Goal: Find specific page/section: Locate a particular part of the current website

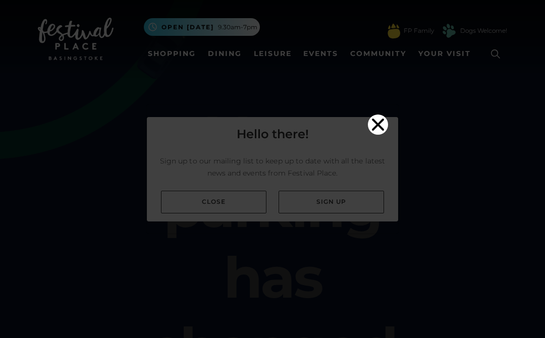
click at [358, 104] on video "Your browser does not support the video tag." at bounding box center [272, 167] width 251 height 126
click at [371, 115] on icon "Close" at bounding box center [378, 125] width 20 height 20
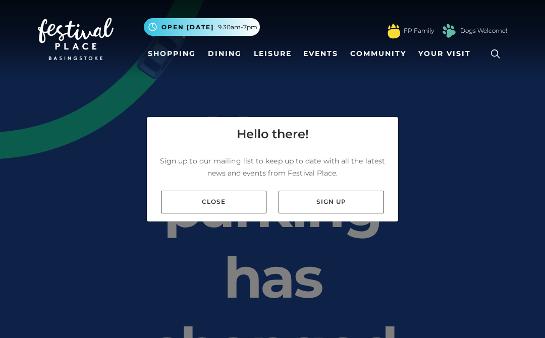
click at [163, 54] on link "Shopping" at bounding box center [172, 53] width 56 height 19
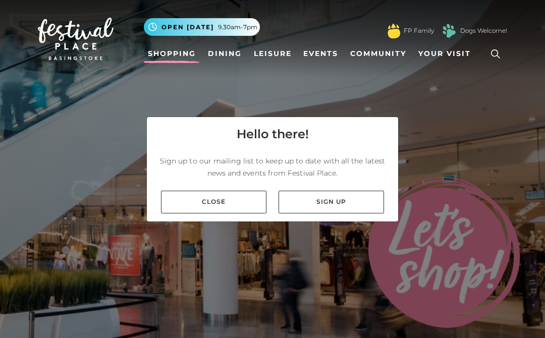
click at [245, 203] on link "Close" at bounding box center [213, 202] width 105 height 23
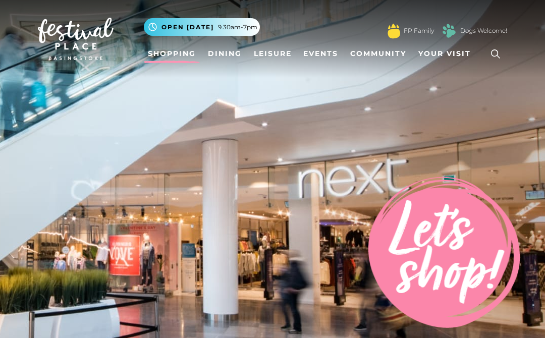
click at [496, 56] on icon at bounding box center [495, 53] width 9 height 9
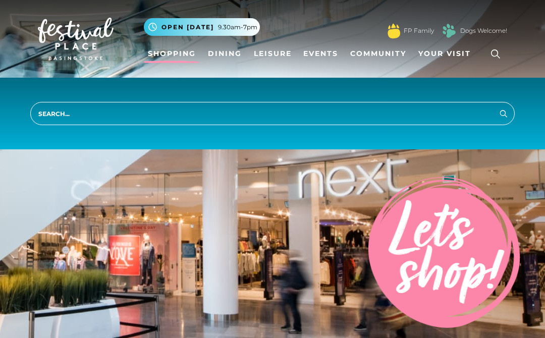
click at [390, 120] on input "search" at bounding box center [272, 113] width 485 height 23
click at [64, 113] on input "search" at bounding box center [272, 113] width 485 height 23
click at [510, 115] on input "Saint Michaels hospice" at bounding box center [272, 113] width 485 height 23
type input "Saint Michaels hospice"
click at [503, 114] on icon "submit" at bounding box center [504, 114] width 12 height 12
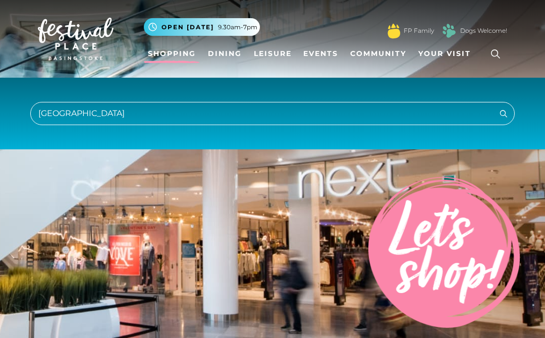
click at [465, 113] on input "Saint Michaels hospice" at bounding box center [272, 113] width 485 height 23
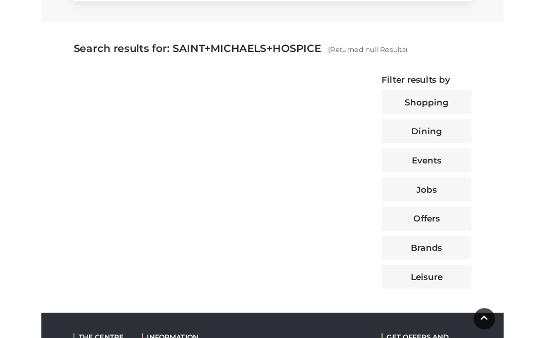
scroll to position [348, 0]
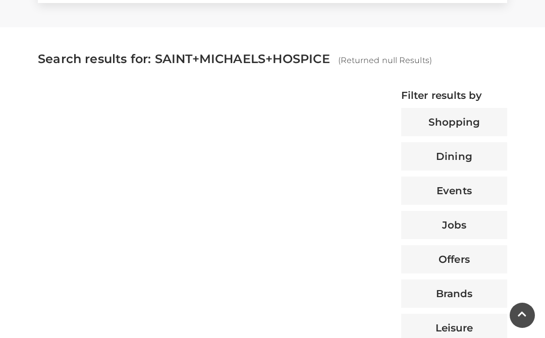
click at [479, 120] on button "Shopping" at bounding box center [454, 122] width 106 height 28
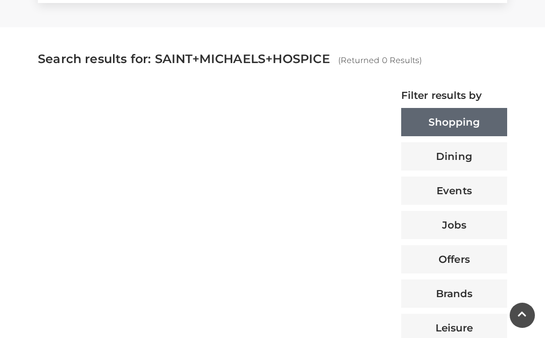
click at [487, 117] on button "Shopping" at bounding box center [454, 122] width 106 height 28
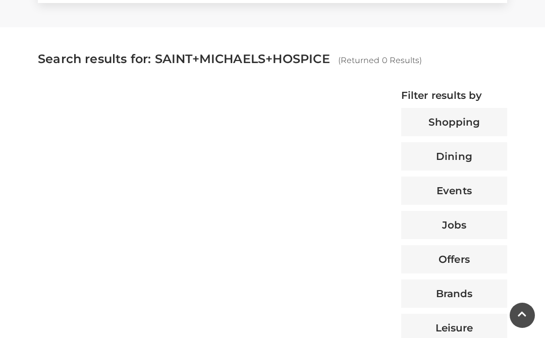
click at [488, 124] on button "Shopping" at bounding box center [454, 122] width 106 height 28
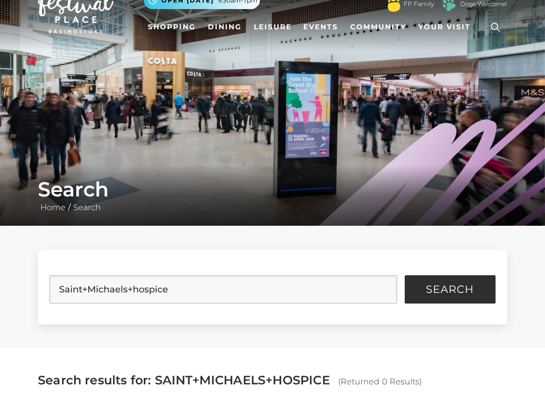
scroll to position [30, 0]
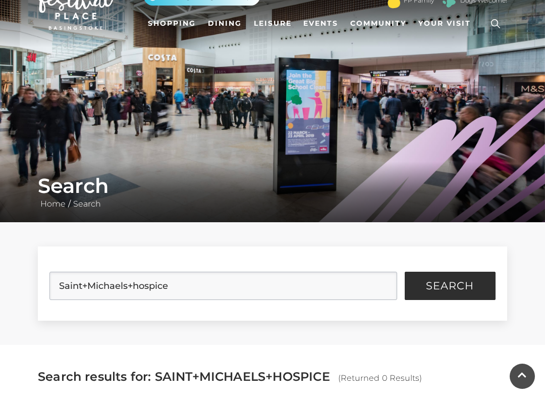
click at [331, 260] on form "Saint+Michaels+hospice Search" at bounding box center [272, 283] width 469 height 74
click at [344, 258] on form "Saint+Michaels+hospice Search" at bounding box center [272, 283] width 469 height 74
click at [353, 273] on input "Saint+Michaels+hospice" at bounding box center [222, 286] width 347 height 28
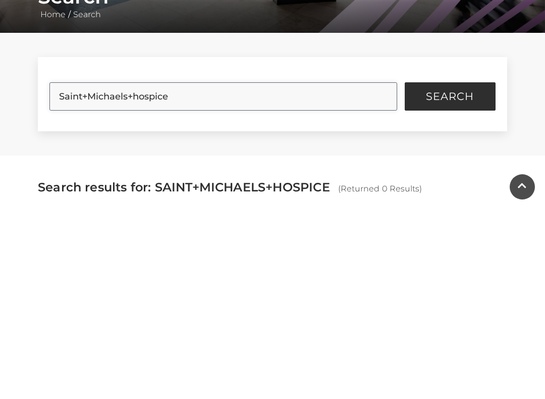
click at [396, 272] on input "Saint+Michaels+hospice" at bounding box center [222, 286] width 347 height 28
click at [389, 272] on input "Saint+Michaels+hospice" at bounding box center [222, 286] width 347 height 28
click at [383, 272] on input "Saint+Michaels+hospice" at bounding box center [222, 286] width 347 height 28
click at [1, 162] on div "Search Home / Search" at bounding box center [272, 192] width 545 height 61
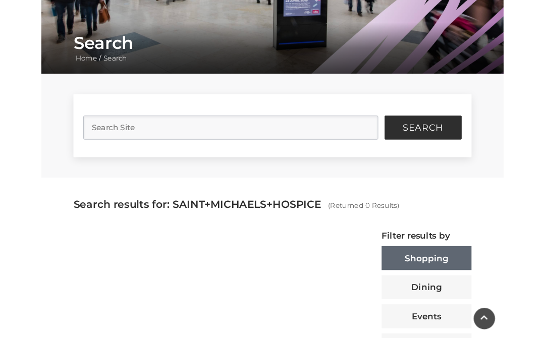
scroll to position [0, 0]
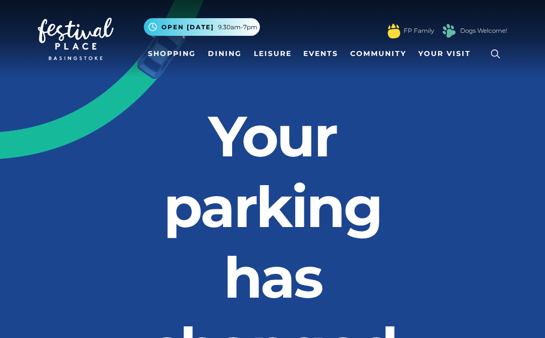
click at [501, 57] on icon at bounding box center [495, 53] width 15 height 15
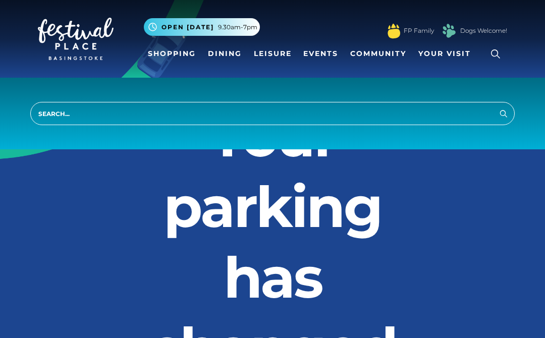
click at [494, 49] on icon at bounding box center [495, 53] width 15 height 15
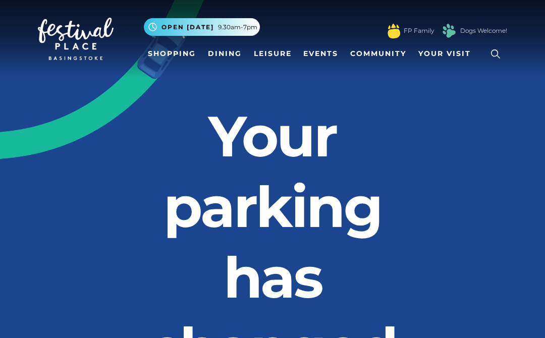
click at [495, 55] on icon at bounding box center [495, 53] width 15 height 15
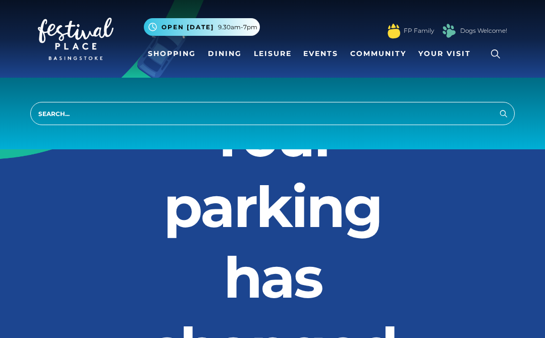
click at [493, 57] on icon at bounding box center [495, 53] width 15 height 15
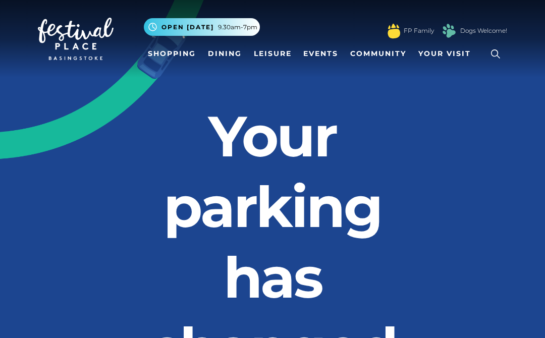
click at [495, 49] on icon at bounding box center [495, 53] width 9 height 9
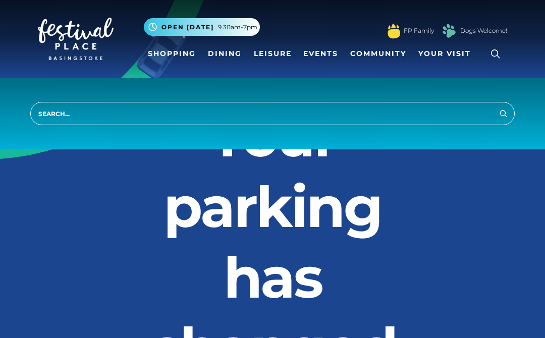
click at [434, 120] on input "search" at bounding box center [272, 113] width 485 height 23
type input "barbershop"
click at [507, 117] on icon "submit" at bounding box center [503, 113] width 7 height 7
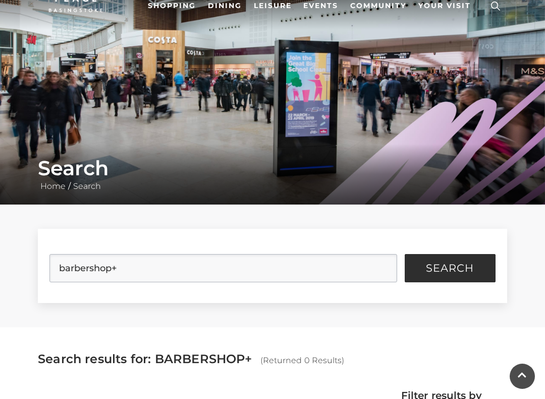
scroll to position [55, 0]
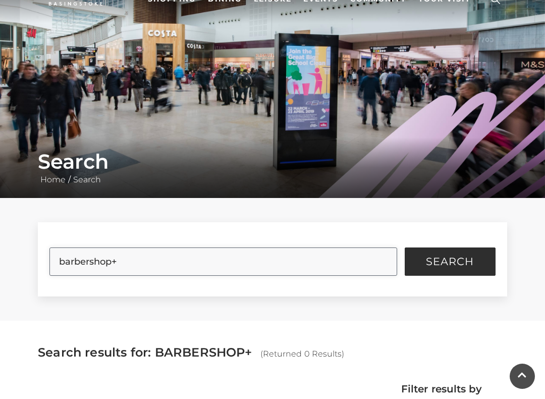
click at [123, 251] on input "barbershop+" at bounding box center [222, 261] width 347 height 28
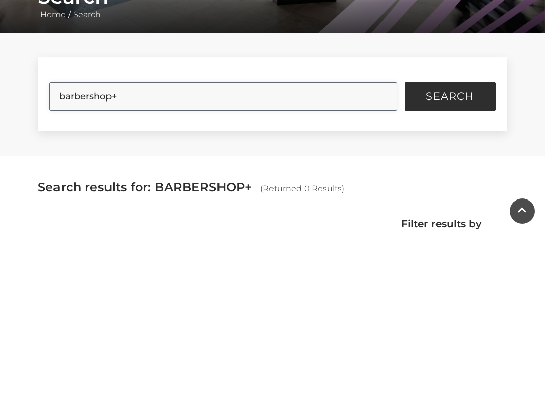
click at [275, 247] on input "barbershop+" at bounding box center [222, 261] width 347 height 28
click at [360, 247] on input "[PERSON_NAME] shop" at bounding box center [222, 261] width 347 height 28
type input "[PERSON_NAME] shop"
click at [450, 247] on button "Search" at bounding box center [450, 261] width 91 height 28
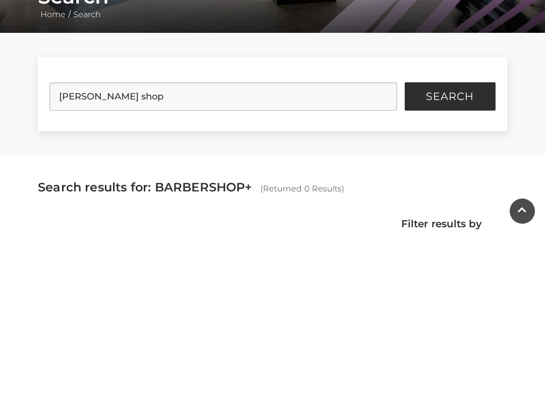
click at [461, 256] on span "Search" at bounding box center [450, 261] width 48 height 10
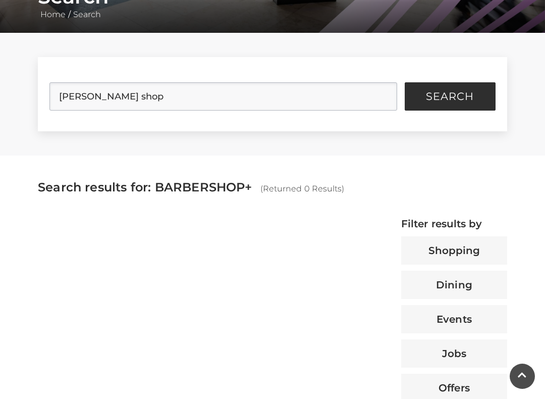
click at [456, 108] on button "Search" at bounding box center [450, 96] width 91 height 28
click at [453, 99] on span "Search" at bounding box center [450, 96] width 48 height 10
click at [461, 96] on span "Search" at bounding box center [450, 96] width 48 height 10
click at [469, 94] on span "Search" at bounding box center [450, 96] width 48 height 10
click at [473, 100] on span "Search" at bounding box center [450, 96] width 48 height 10
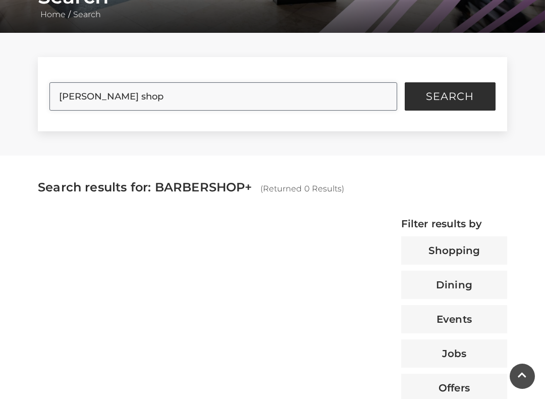
click at [317, 98] on input "[PERSON_NAME] shop" at bounding box center [222, 96] width 347 height 28
click at [439, 98] on span "Search" at bounding box center [450, 96] width 48 height 10
click at [456, 98] on span "Search" at bounding box center [450, 96] width 48 height 10
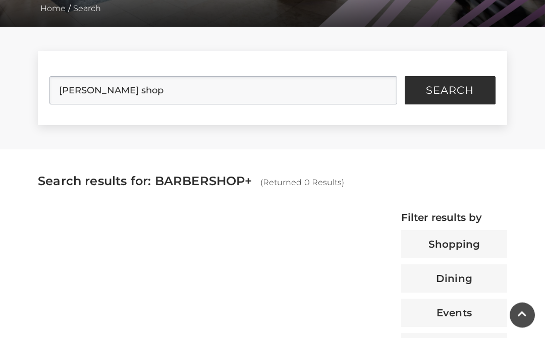
scroll to position [192, 0]
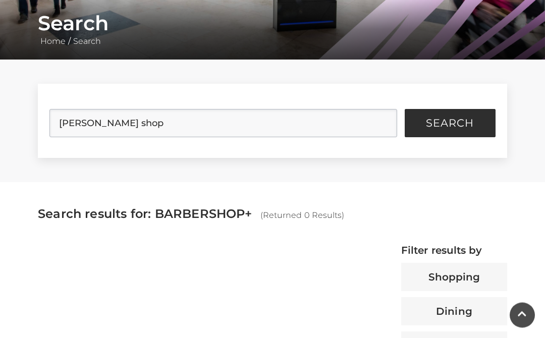
click at [466, 119] on span "Search" at bounding box center [450, 124] width 48 height 10
click at [458, 124] on span "Search" at bounding box center [450, 124] width 48 height 10
click at [469, 128] on span "Search" at bounding box center [450, 123] width 48 height 10
click at [470, 126] on span "Search" at bounding box center [450, 123] width 48 height 10
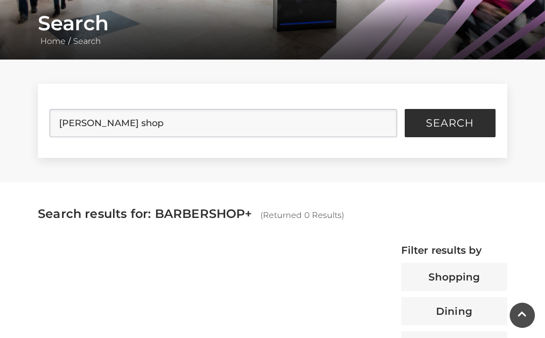
click at [463, 126] on span "Search" at bounding box center [450, 123] width 48 height 10
click at [465, 122] on span "Search" at bounding box center [450, 123] width 48 height 10
click at [465, 124] on span "Search" at bounding box center [450, 123] width 48 height 10
click at [468, 122] on span "Search" at bounding box center [450, 123] width 48 height 10
click at [468, 127] on span "Search" at bounding box center [450, 123] width 48 height 10
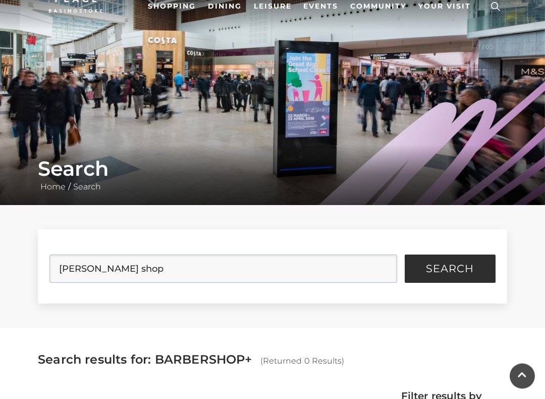
scroll to position [47, 0]
click at [432, 251] on form "[PERSON_NAME] shop Search" at bounding box center [272, 266] width 469 height 74
click at [436, 255] on button "Search" at bounding box center [450, 268] width 91 height 28
click at [429, 258] on button "Search" at bounding box center [450, 268] width 91 height 28
click at [441, 260] on button "Search" at bounding box center [450, 268] width 91 height 28
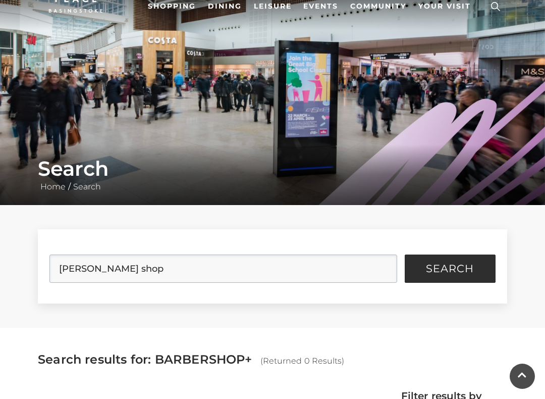
click at [438, 268] on span "Search" at bounding box center [450, 268] width 48 height 10
click at [443, 266] on span "Search" at bounding box center [450, 268] width 48 height 10
click at [448, 259] on button "Search" at bounding box center [450, 268] width 91 height 28
click at [451, 264] on span "Search" at bounding box center [450, 268] width 48 height 10
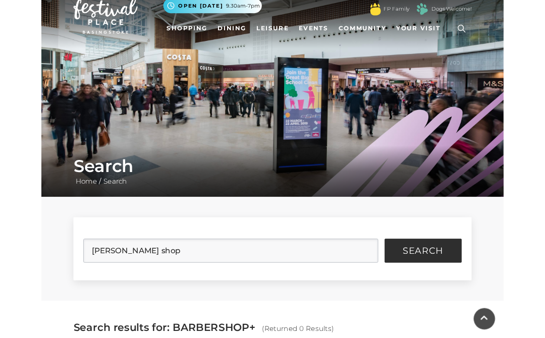
scroll to position [0, 0]
